Goal: Task Accomplishment & Management: Manage account settings

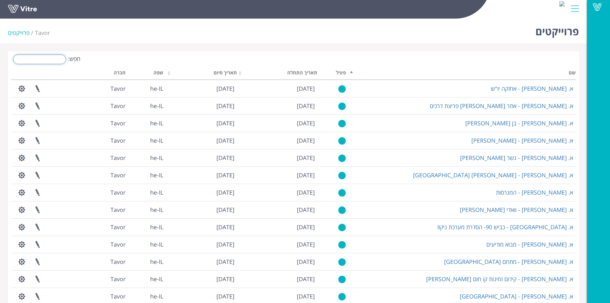
click at [58, 58] on input "חפש:" at bounding box center [39, 59] width 53 height 10
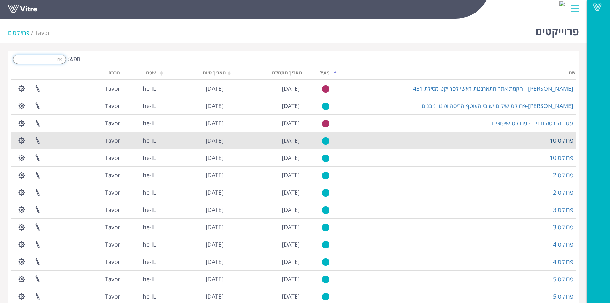
type input "פרו"
click at [566, 143] on link "פרויקט 10" at bounding box center [561, 140] width 23 height 8
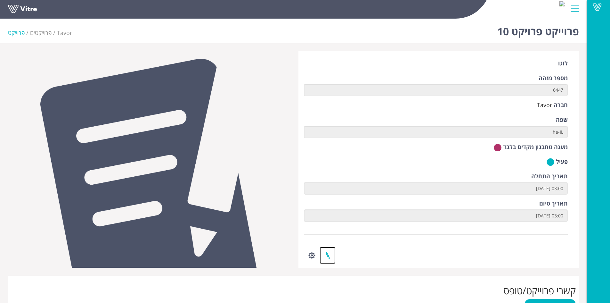
click at [325, 255] on link at bounding box center [328, 255] width 16 height 17
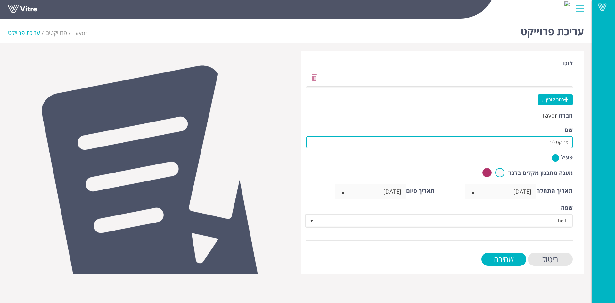
drag, startPoint x: 537, startPoint y: 142, endPoint x: 609, endPoint y: 145, distance: 72.1
click at [609, 145] on div "Vitre עריכת פרוייקט Tavor פרוייקטים עריכת פרוייקט לוגו בחר קובץ... חברה Tavor ש…" at bounding box center [307, 145] width 615 height 258
paste input "קט קל בניין-סוגת דבירה"
drag, startPoint x: 554, startPoint y: 142, endPoint x: 577, endPoint y: 142, distance: 23.1
click at [577, 142] on div "לוגו בחר קובץ... חברה Tavor שם פרוייקט קל בניין-סוגת דבירה פעיל מענה מתכנון מקד…" at bounding box center [442, 162] width 283 height 223
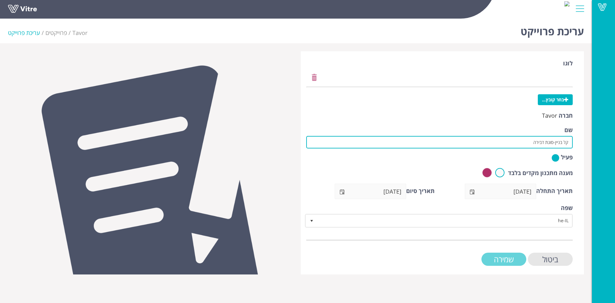
type input "קל בניין-סוגת דבירה"
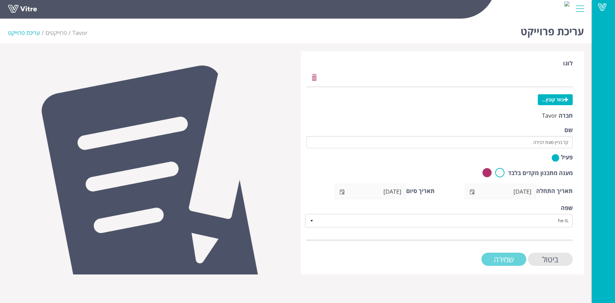
click at [503, 260] on input "שמירה" at bounding box center [503, 258] width 45 height 13
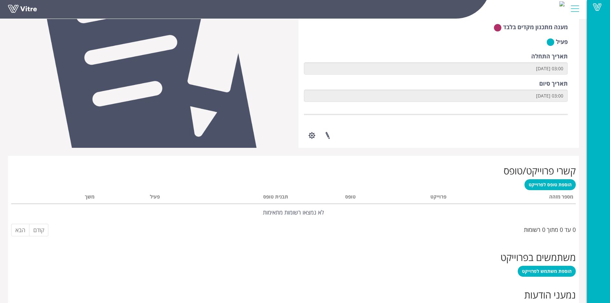
scroll to position [191, 0]
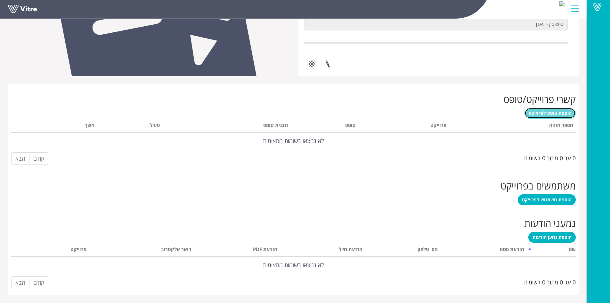
click at [557, 115] on span "הוספת טופס לפרוייקט" at bounding box center [550, 113] width 43 height 6
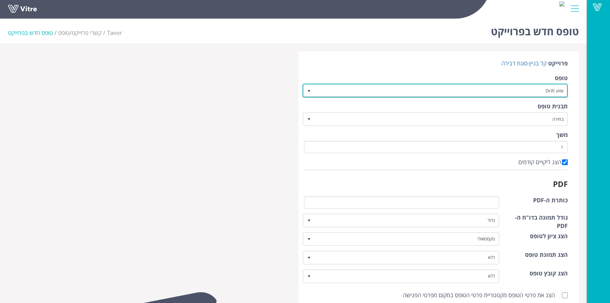
click at [310, 91] on span "select" at bounding box center [308, 90] width 5 height 5
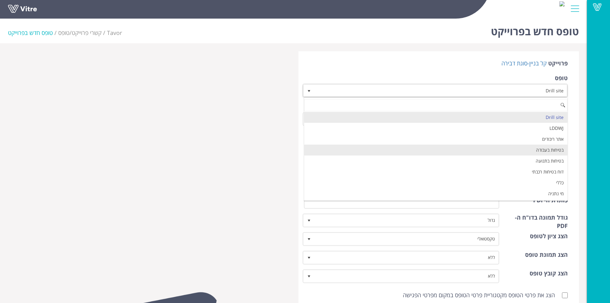
click at [431, 153] on li "בטיחות בעבודה" at bounding box center [436, 149] width 264 height 11
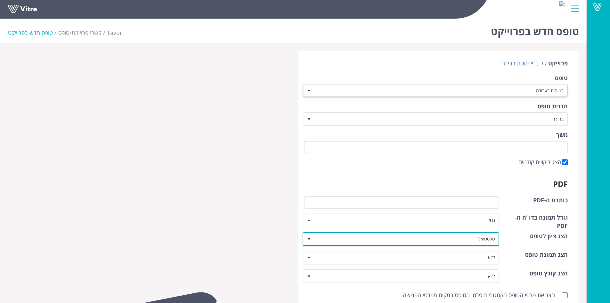
click at [312, 239] on span "select" at bounding box center [308, 238] width 5 height 5
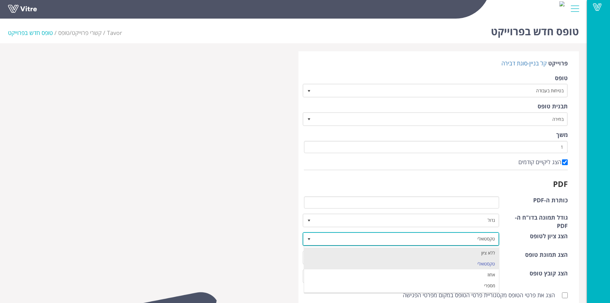
click at [322, 247] on li "ללא ציון" at bounding box center [401, 252] width 195 height 11
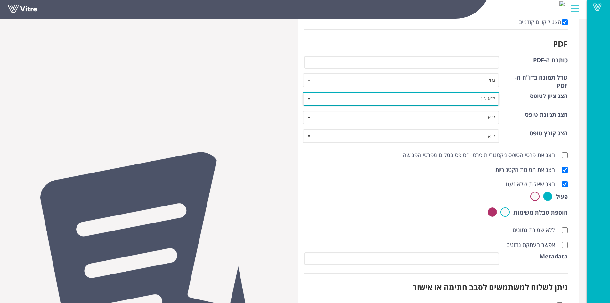
scroll to position [206, 0]
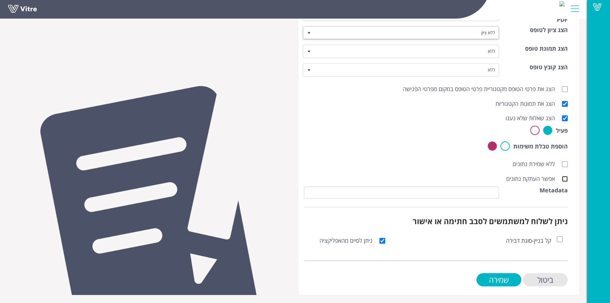
click at [565, 180] on input "אפשר העתקת נתונים" at bounding box center [565, 179] width 6 height 6
checkbox input "true"
click at [505, 276] on input "שמירה" at bounding box center [499, 279] width 45 height 13
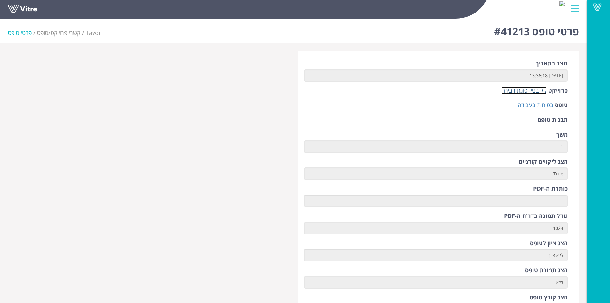
click at [531, 91] on link "קל בניין-סוגת דבירה" at bounding box center [524, 90] width 45 height 8
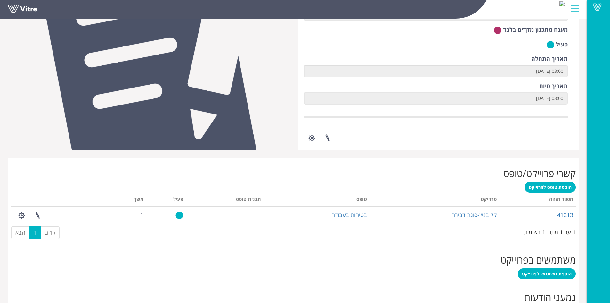
scroll to position [144, 0]
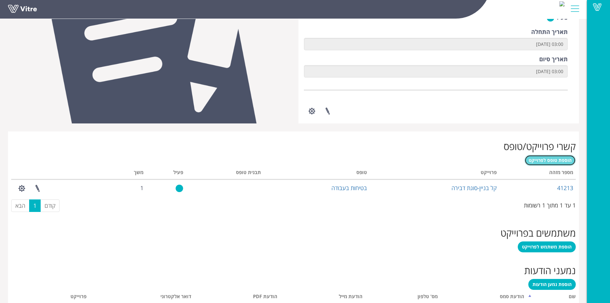
click at [562, 161] on span "הוספת טופס לפרוייקט" at bounding box center [550, 160] width 43 height 6
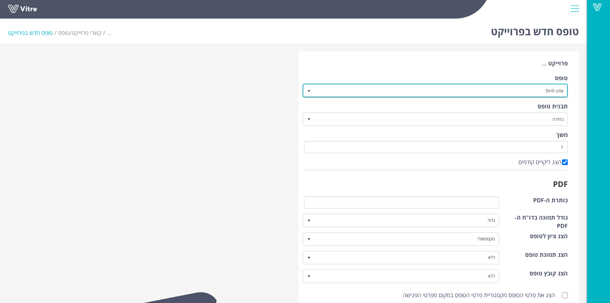
click at [310, 89] on span "select" at bounding box center [308, 90] width 5 height 5
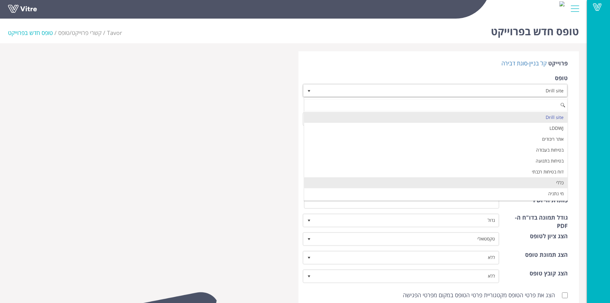
click at [412, 181] on li "כללי" at bounding box center [436, 182] width 264 height 11
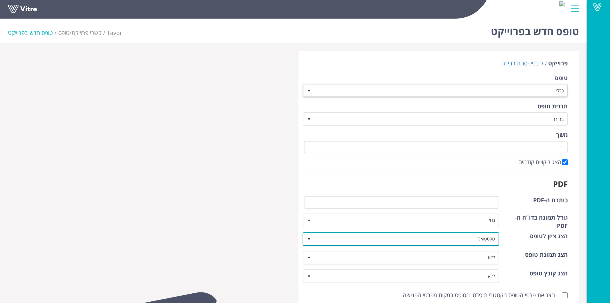
click at [310, 238] on span "select" at bounding box center [308, 238] width 5 height 5
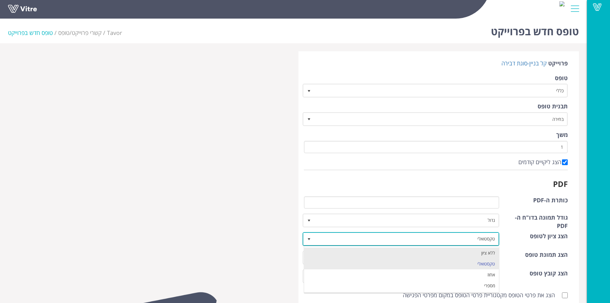
click at [329, 249] on li "ללא ציון" at bounding box center [401, 252] width 195 height 11
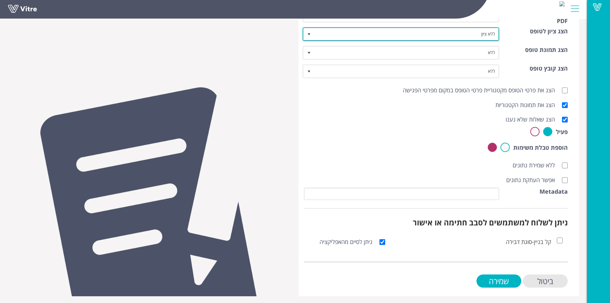
scroll to position [206, 0]
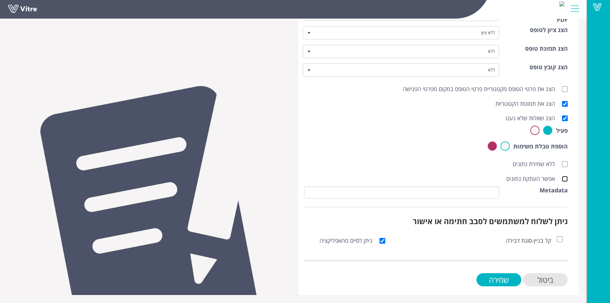
click at [565, 180] on input "אפשר העתקת נתונים" at bounding box center [565, 179] width 6 height 6
checkbox input "true"
click at [500, 279] on input "שמירה" at bounding box center [499, 279] width 45 height 13
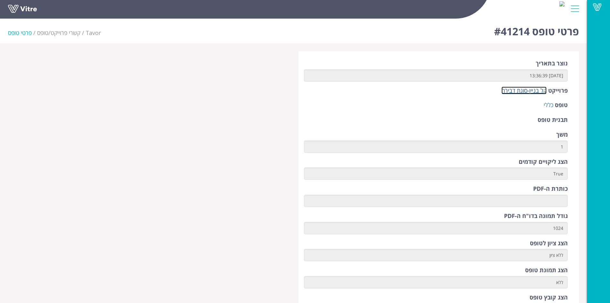
click at [527, 89] on link "קל בניין-סוגת דבירה" at bounding box center [524, 90] width 45 height 8
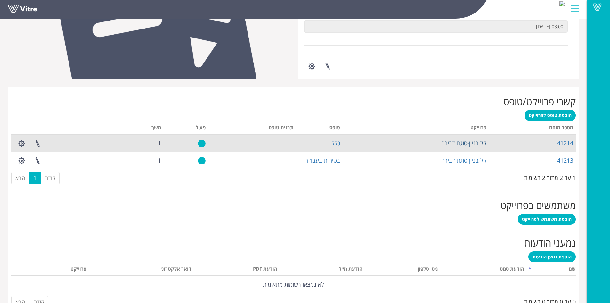
scroll to position [192, 0]
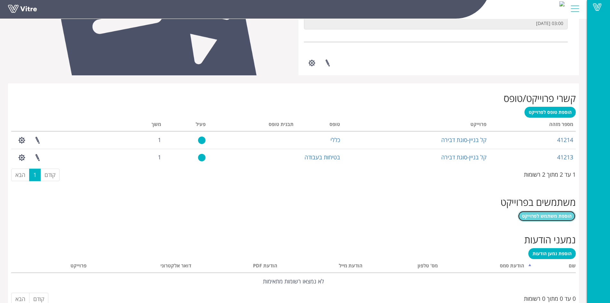
click at [562, 216] on span "הוספת משתמש לפרוייקט" at bounding box center [547, 216] width 50 height 6
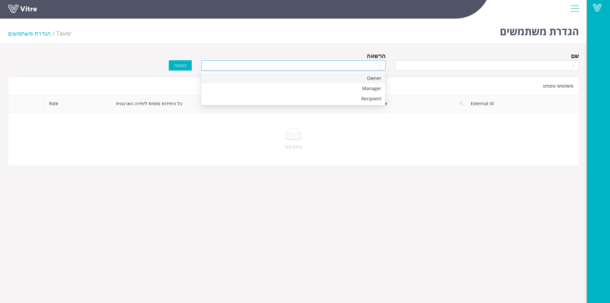
click at [380, 66] on div at bounding box center [293, 65] width 184 height 10
click at [376, 87] on div "Manager" at bounding box center [293, 88] width 176 height 7
click at [574, 66] on div at bounding box center [487, 65] width 184 height 10
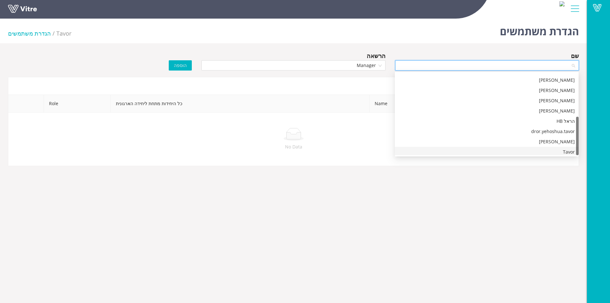
scroll to position [92, 0]
click at [553, 139] on div "Tavor" at bounding box center [487, 139] width 176 height 7
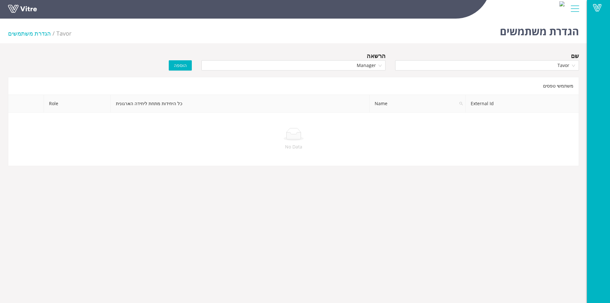
click at [180, 66] on span "הוספה" at bounding box center [180, 65] width 13 height 7
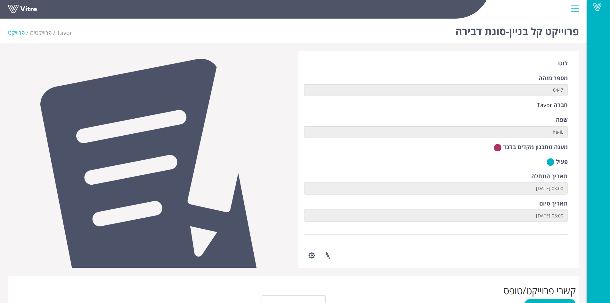
scroll to position [129, 0]
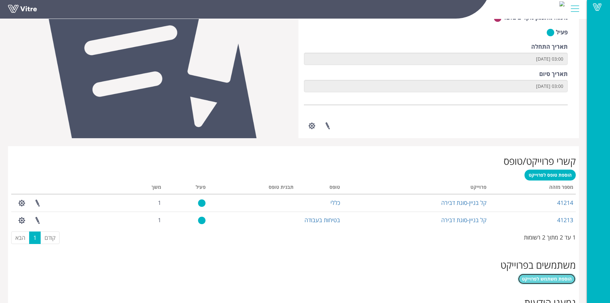
click at [545, 279] on span "הוספת משתמש לפרוייקט" at bounding box center [547, 278] width 50 height 6
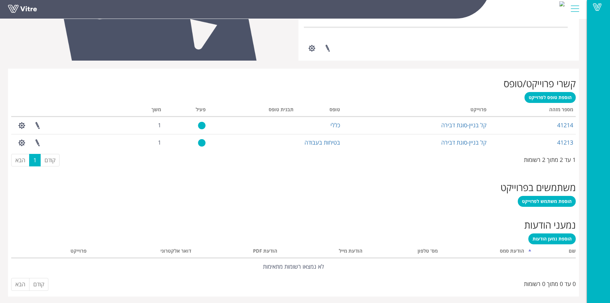
scroll to position [208, 0]
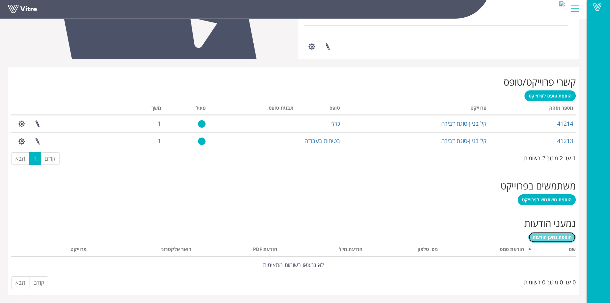
click at [550, 233] on link "הוספת נמען הודעות" at bounding box center [551, 237] width 47 height 11
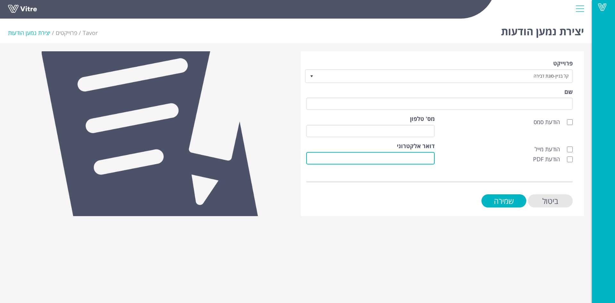
click at [432, 164] on input "דואר אלקטרוני" at bounding box center [370, 158] width 128 height 12
paste input "David.Asulin@kalbinyan.com"
type input "David.Asulin@kalbinyan.com"
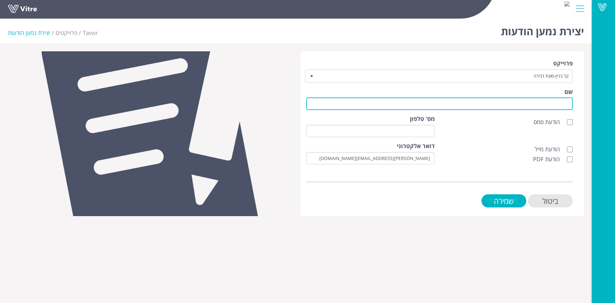
click at [537, 105] on input "שם" at bounding box center [439, 103] width 266 height 12
type input "לקוח"
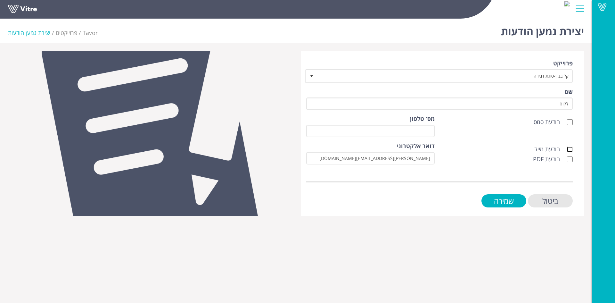
drag, startPoint x: 568, startPoint y: 149, endPoint x: 571, endPoint y: 160, distance: 11.7
click at [568, 150] on input "הודעת מייל" at bounding box center [570, 149] width 6 height 6
checkbox input "true"
click at [571, 161] on input "הודעת PDF" at bounding box center [570, 159] width 6 height 6
checkbox input "true"
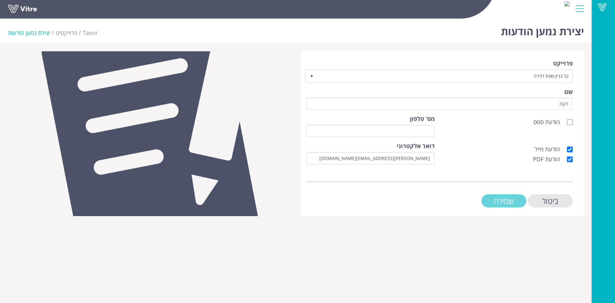
click at [517, 199] on input "שמירה" at bounding box center [503, 200] width 45 height 13
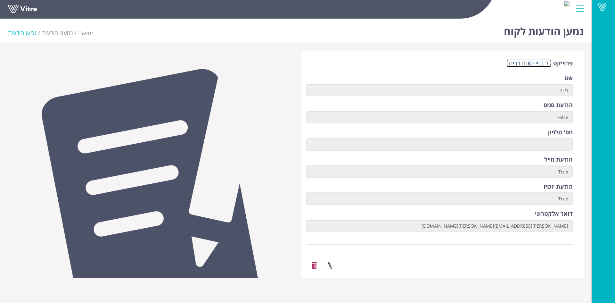
click at [534, 65] on link "קל בניין-סוגת דבירה" at bounding box center [528, 63] width 45 height 8
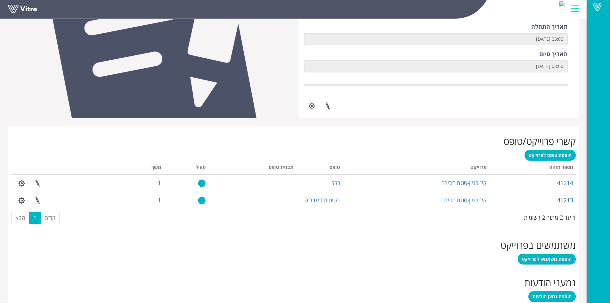
scroll to position [208, 0]
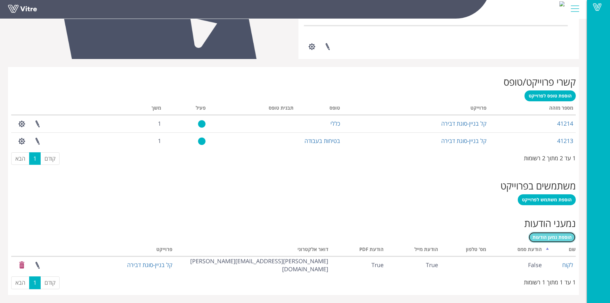
click at [544, 237] on span "הוספת נמען הודעות" at bounding box center [552, 237] width 39 height 6
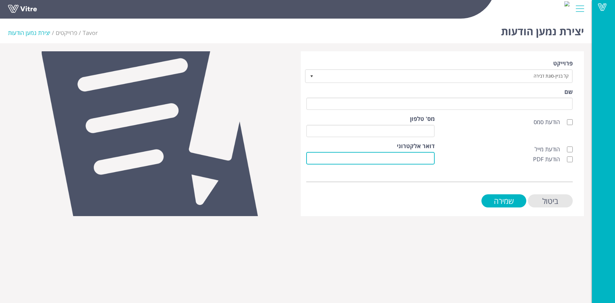
click at [429, 157] on input "דואר אלקטרוני" at bounding box center [370, 158] width 128 height 12
paste input "Semion.Yudelzon@kalbinyan.com"
type input "[PERSON_NAME][EMAIL_ADDRESS][DOMAIN_NAME]"
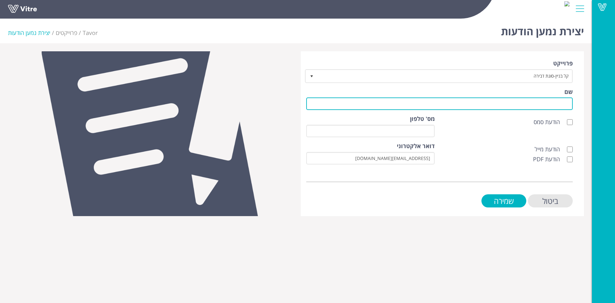
click at [480, 105] on input "שם" at bounding box center [439, 103] width 266 height 12
type input "לקוח"
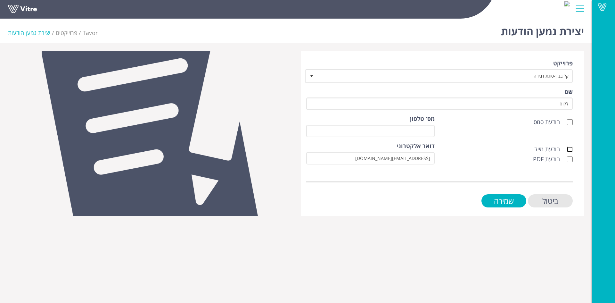
click at [570, 151] on input "הודעת מייל" at bounding box center [570, 149] width 6 height 6
checkbox input "true"
click at [570, 157] on label "הודעת PDF" at bounding box center [553, 159] width 40 height 8
click at [569, 158] on input "הודעת PDF" at bounding box center [570, 159] width 6 height 6
checkbox input "true"
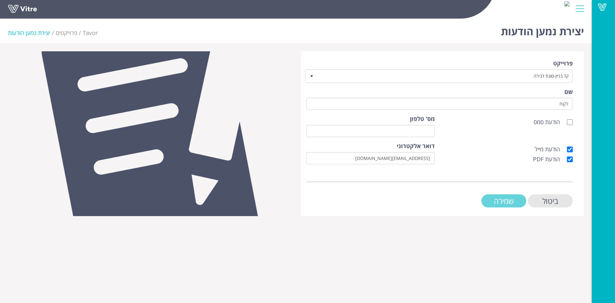
click at [514, 200] on input "שמירה" at bounding box center [503, 200] width 45 height 13
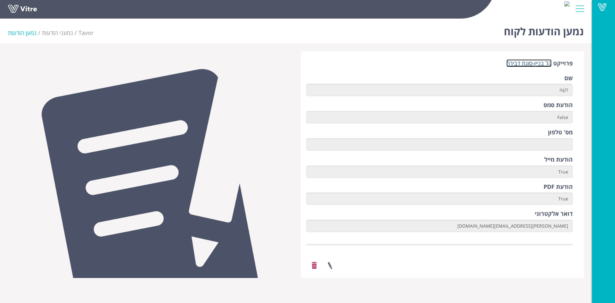
click at [532, 62] on link "קל בניין-סוגת דבירה" at bounding box center [528, 63] width 45 height 8
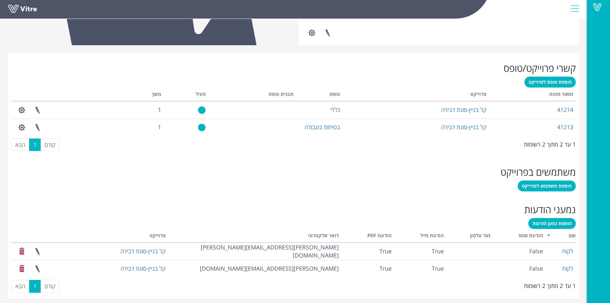
scroll to position [226, 0]
